Goal: Contribute content: Add original content to the website for others to see

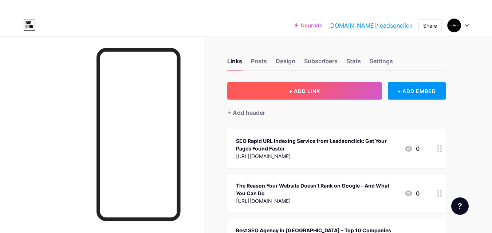
click at [296, 90] on span "+ ADD LINK" at bounding box center [304, 91] width 31 height 6
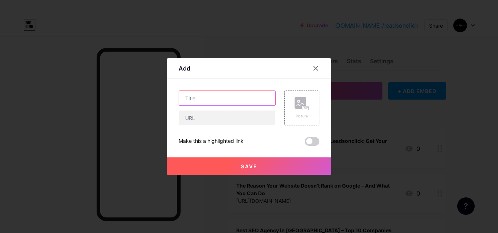
click at [211, 96] on input "text" at bounding box center [227, 98] width 96 height 15
paste input "Which SEO Company for Small Business Can Help You Grow ?"
type input "Which SEO Company for Small Business Can Help You Grow ?"
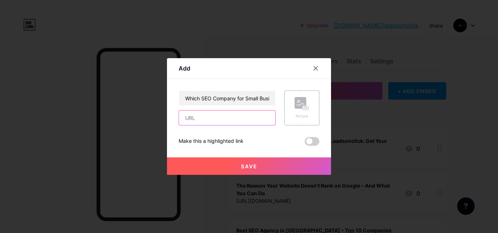
click at [239, 116] on input "text" at bounding box center [227, 118] width 96 height 15
paste input "[URL][DOMAIN_NAME]"
type input "[URL][DOMAIN_NAME]"
click at [242, 163] on button "Save" at bounding box center [249, 166] width 164 height 17
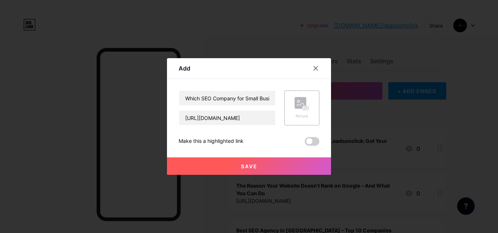
scroll to position [0, 0]
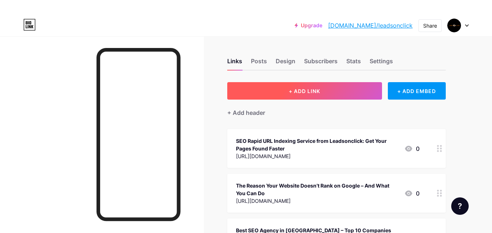
click at [344, 87] on button "+ ADD LINK" at bounding box center [304, 90] width 155 height 17
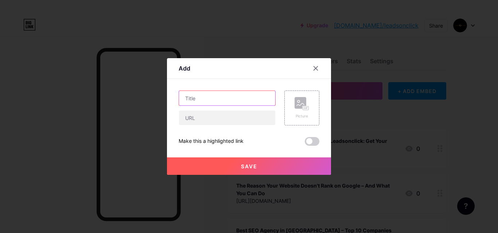
click at [229, 97] on input "text" at bounding box center [227, 98] width 96 height 15
paste input "How to Find the Best SEO Company in [GEOGRAPHIC_DATA] for Your Business"
type input "How to Find the Best SEO Company in [GEOGRAPHIC_DATA] for Your Business"
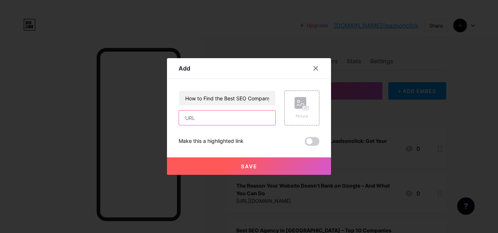
click at [229, 114] on input "text" at bounding box center [227, 118] width 96 height 15
paste input "[URL][DOMAIN_NAME]"
type input "[URL][DOMAIN_NAME]"
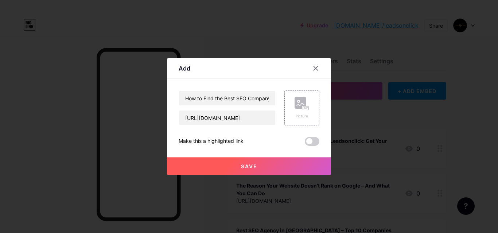
click at [241, 163] on button "Save" at bounding box center [249, 166] width 164 height 17
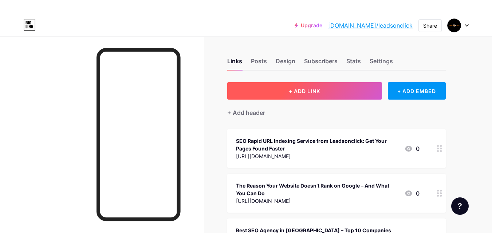
click at [304, 92] on span "+ ADD LINK" at bounding box center [304, 91] width 31 height 6
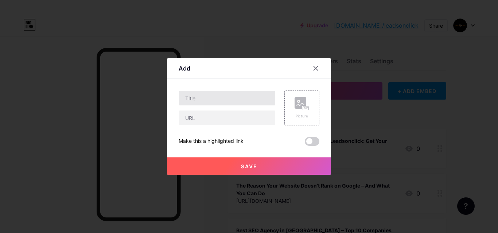
drag, startPoint x: 216, startPoint y: 110, endPoint x: 216, endPoint y: 105, distance: 4.7
click at [216, 109] on div at bounding box center [226, 108] width 97 height 35
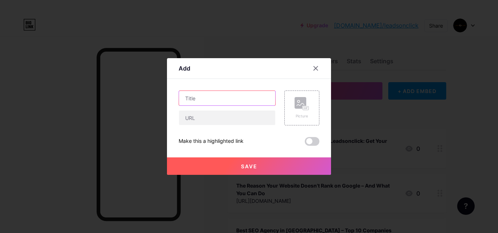
click at [216, 103] on input "text" at bounding box center [227, 98] width 96 height 15
paste input "How to Choose the Best SEO Company in [GEOGRAPHIC_DATA] for Your Business"
type input "How to Choose the Best SEO Company in [GEOGRAPHIC_DATA] for Your Business"
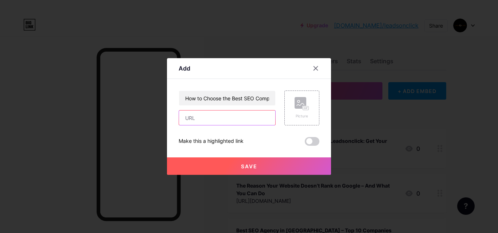
click at [208, 122] on input "text" at bounding box center [227, 118] width 96 height 15
paste input "[URL][DOMAIN_NAME]"
type input "[URL][DOMAIN_NAME]"
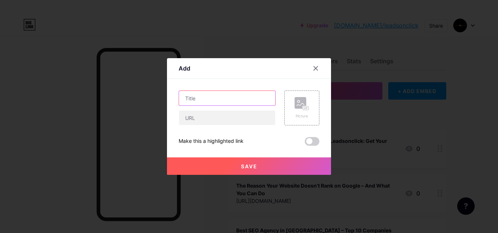
scroll to position [0, 0]
type input "How to Choose the Best SEO Company in [GEOGRAPHIC_DATA] for Your Business"
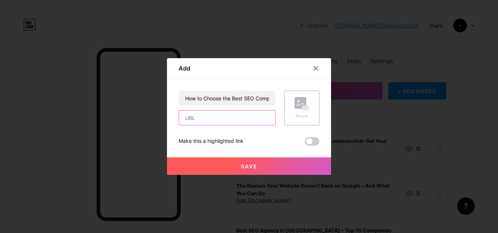
click at [201, 119] on input "text" at bounding box center [227, 118] width 96 height 15
paste input "[URL][DOMAIN_NAME]"
type input "[URL][DOMAIN_NAME]"
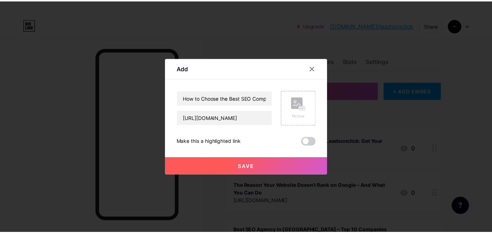
scroll to position [0, 0]
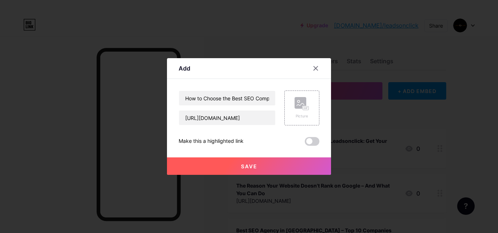
click at [224, 167] on button "Save" at bounding box center [249, 166] width 164 height 17
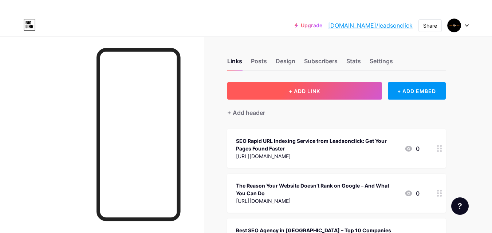
click at [336, 87] on button "+ ADD LINK" at bounding box center [304, 90] width 155 height 17
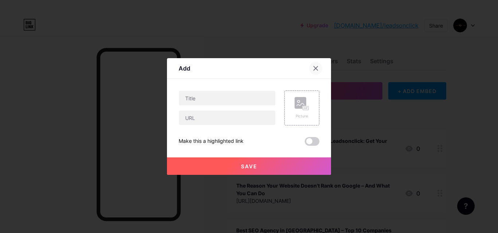
click at [320, 64] on div at bounding box center [315, 68] width 13 height 13
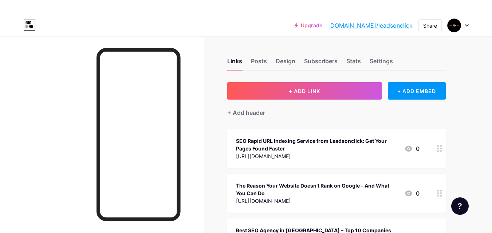
click at [387, 24] on link "[DOMAIN_NAME]/leadsonclick" at bounding box center [370, 25] width 84 height 9
